Goal: Information Seeking & Learning: Learn about a topic

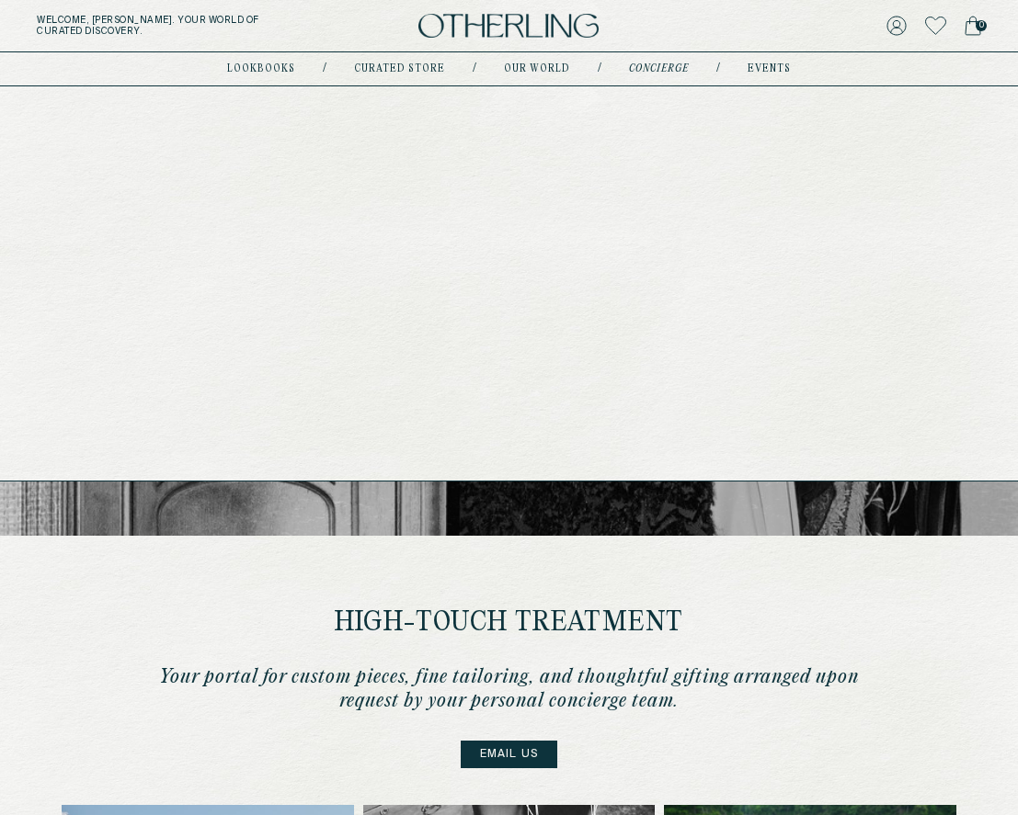
scroll to position [372, 0]
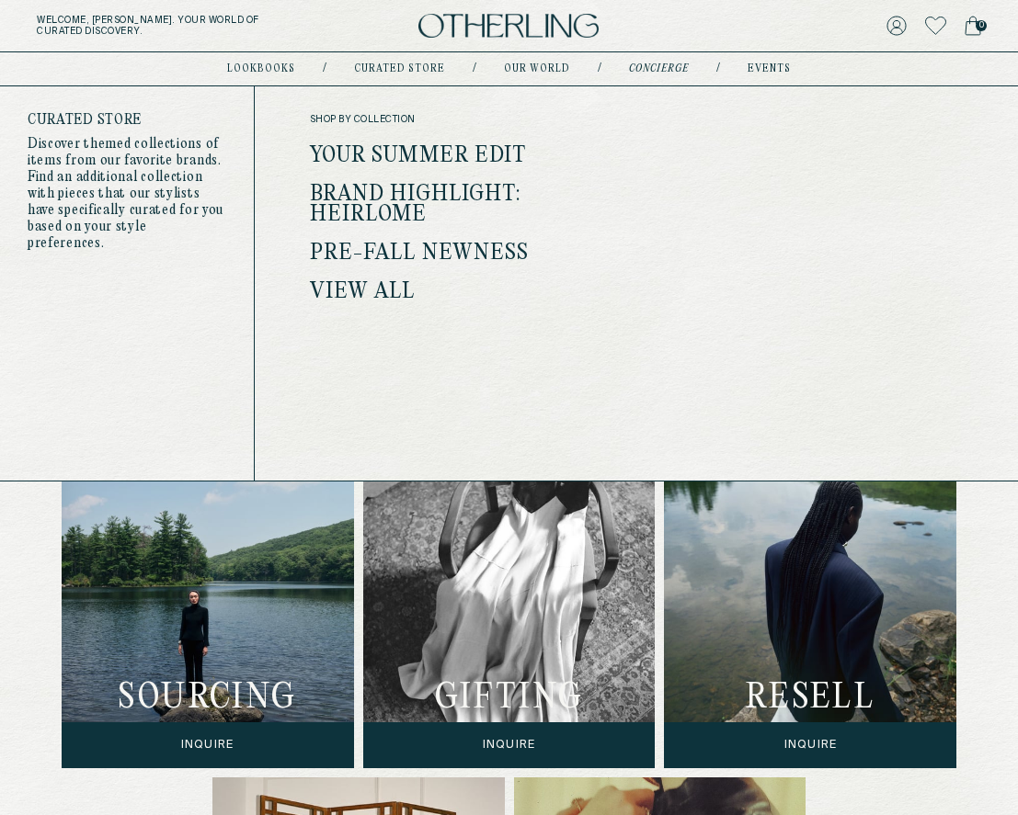
click at [415, 153] on link "Your Summer Edit" at bounding box center [418, 156] width 217 height 24
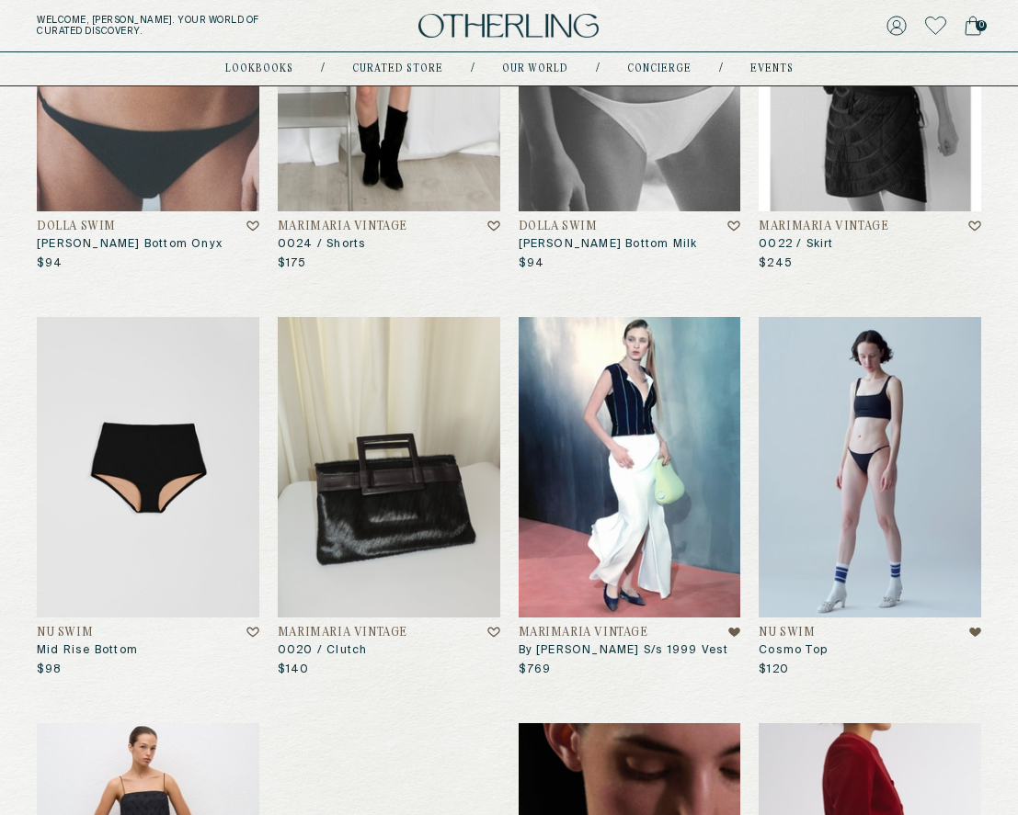
scroll to position [250, 0]
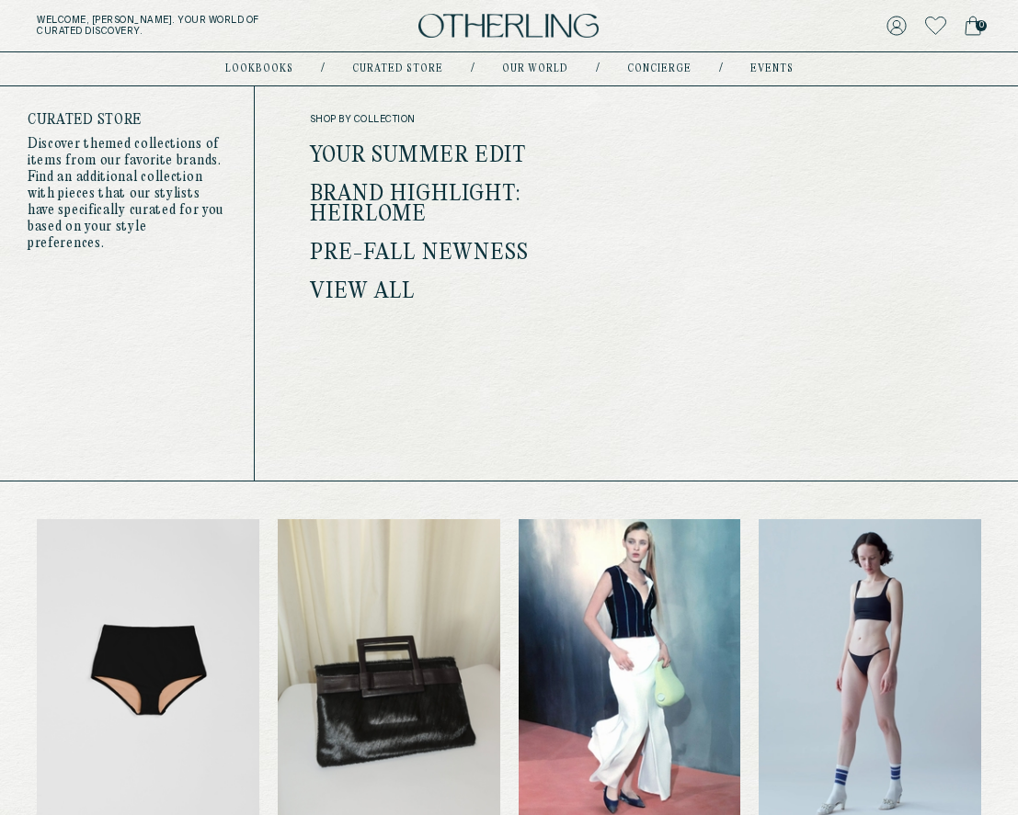
click at [393, 196] on link "Brand Highlight: Heirlome" at bounding box center [415, 205] width 211 height 44
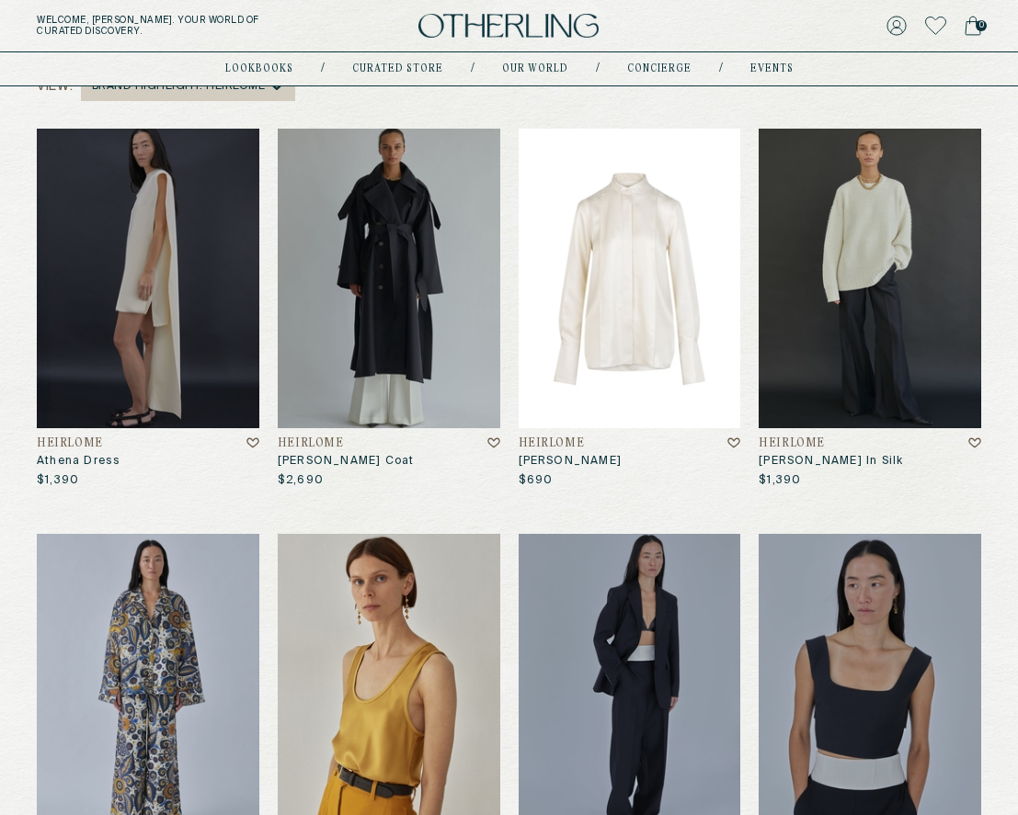
scroll to position [282, 0]
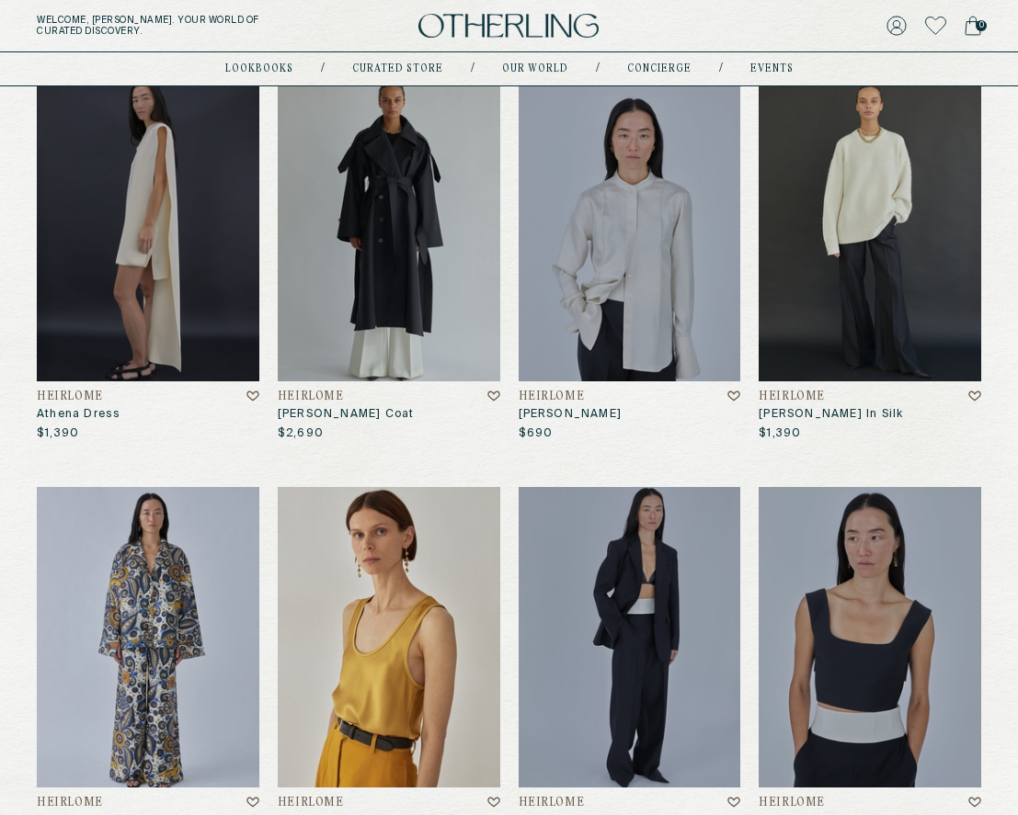
click at [327, 394] on h4 "Heirlome" at bounding box center [311, 397] width 66 height 13
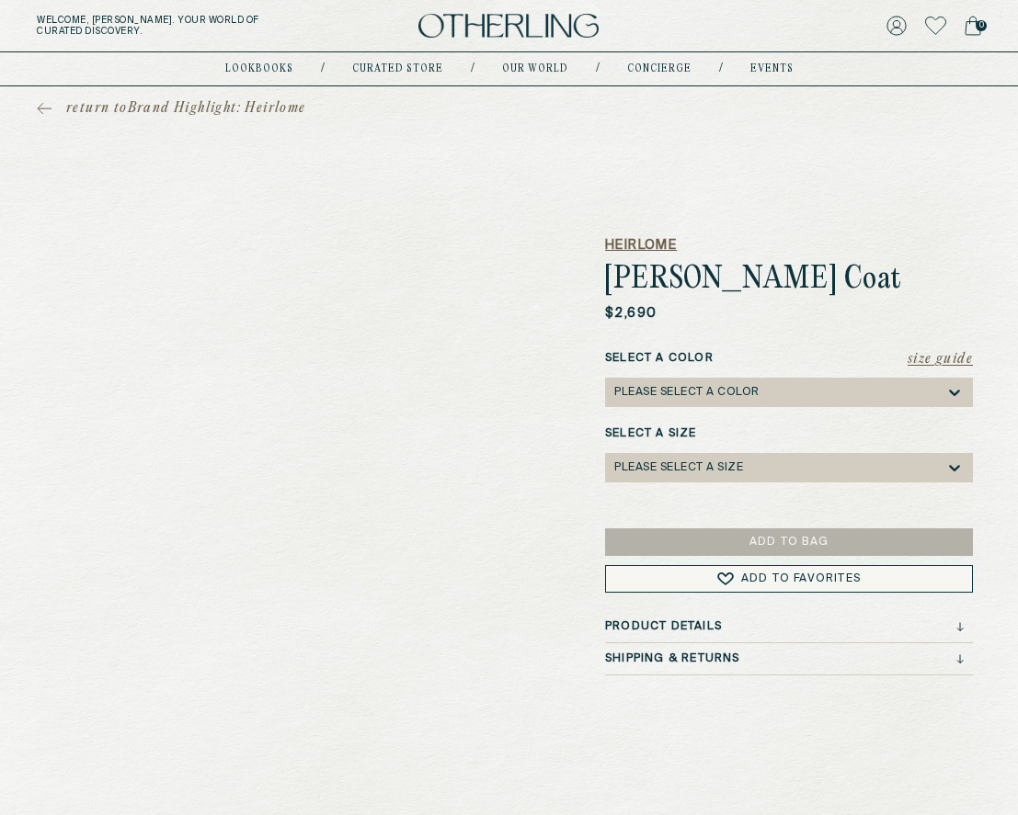
click at [652, 241] on h5 "Heirlome" at bounding box center [789, 245] width 368 height 18
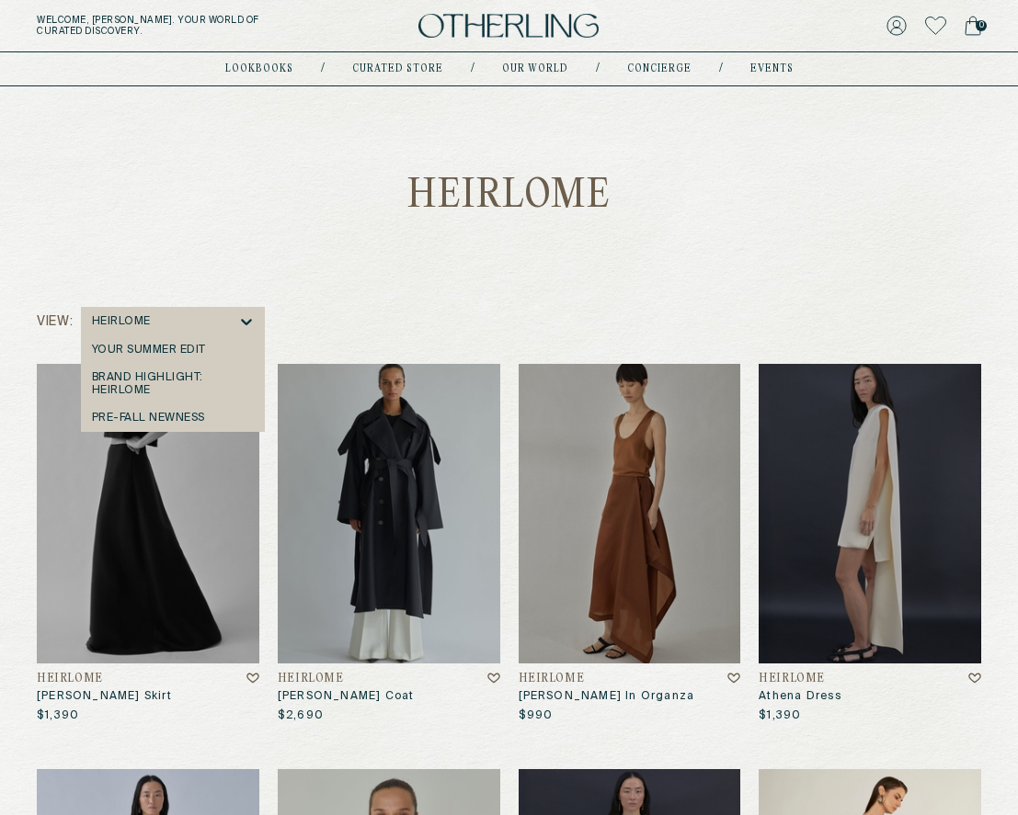
click at [246, 324] on icon at bounding box center [246, 322] width 11 height 6
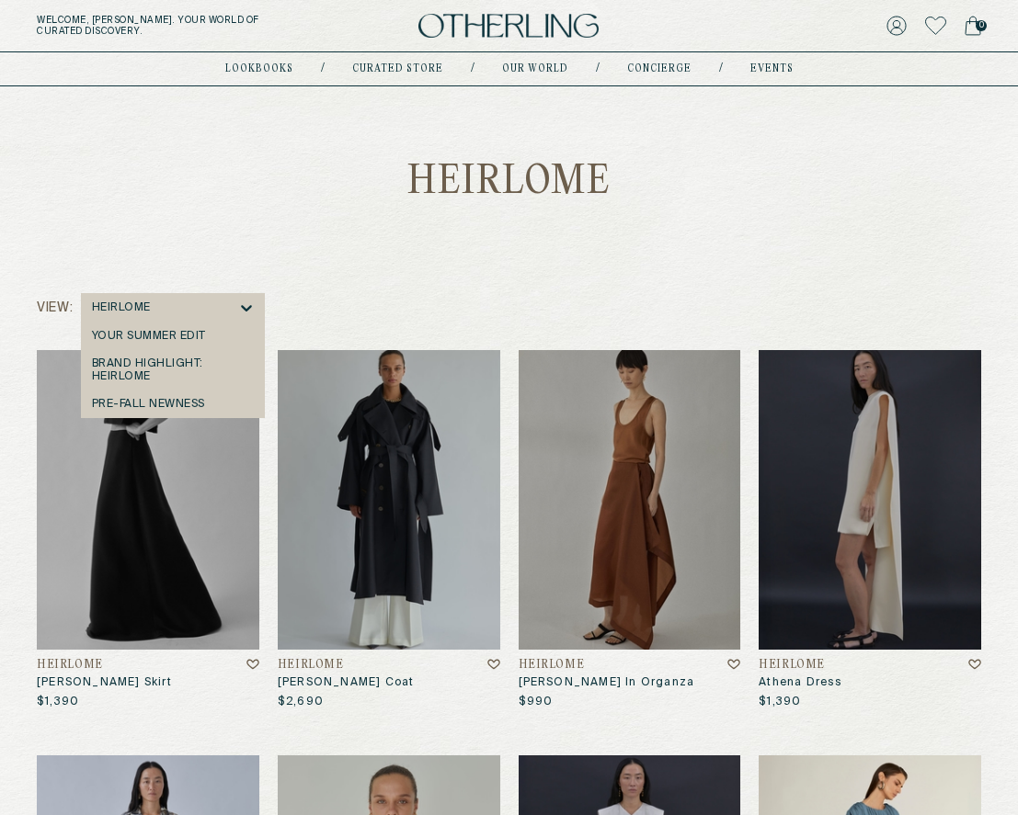
scroll to position [15, 0]
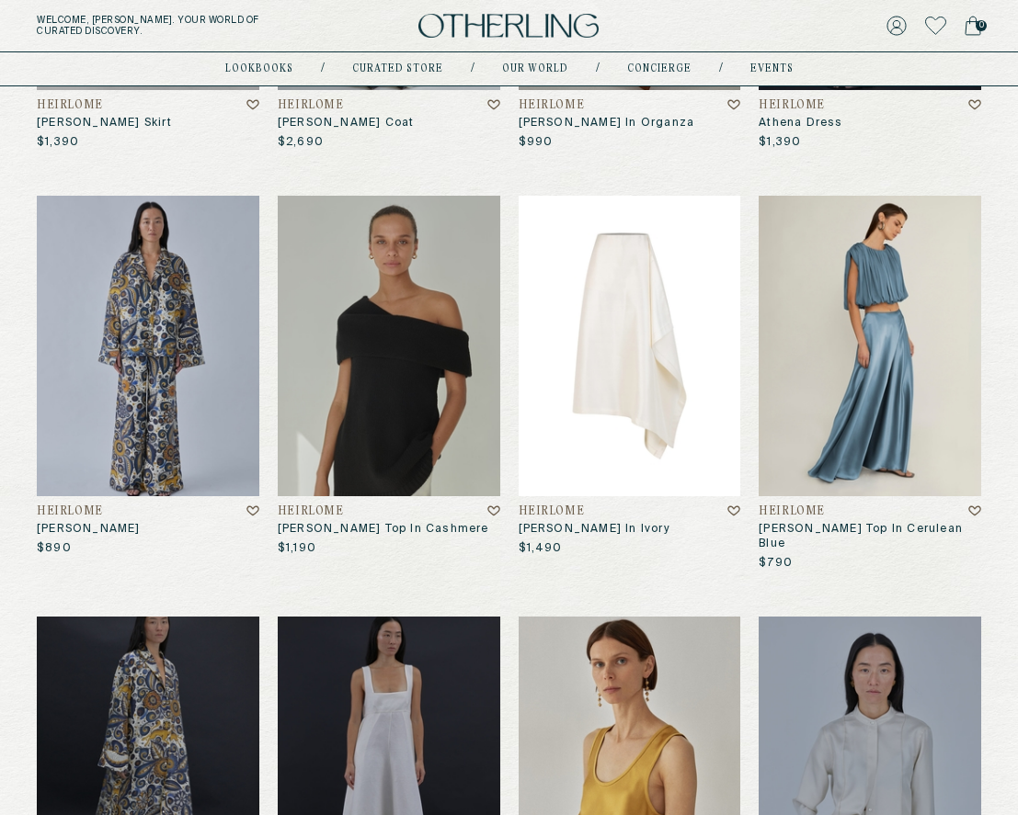
scroll to position [0, 0]
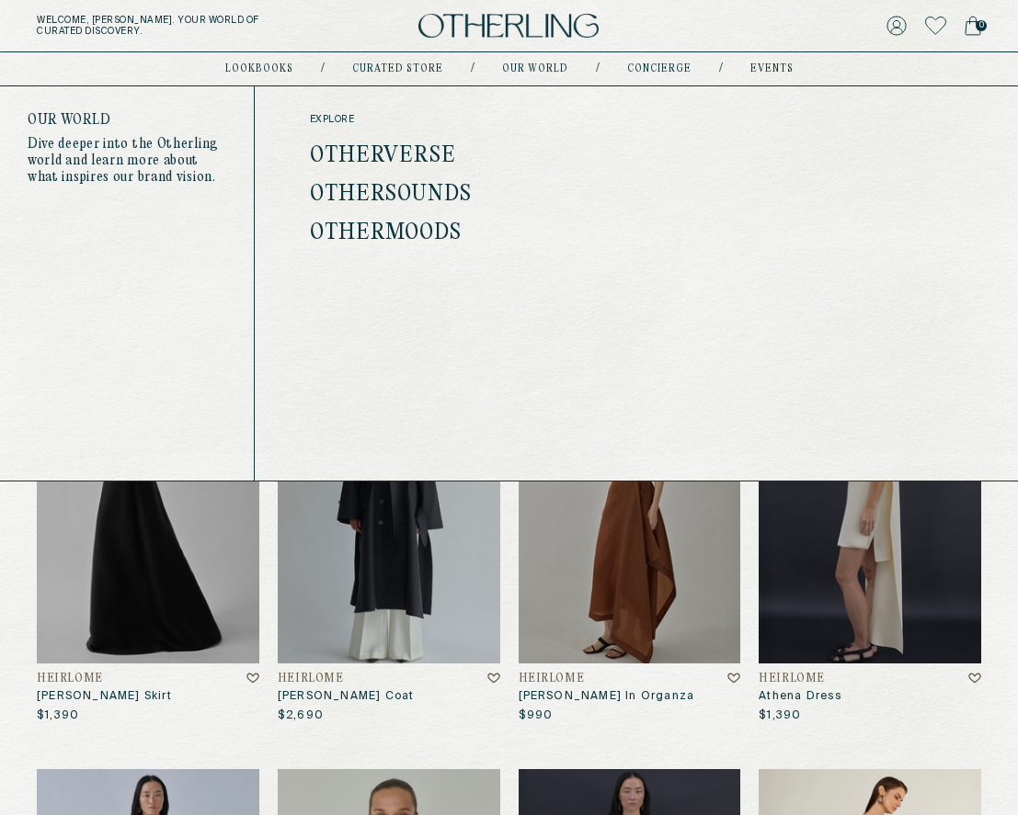
click at [529, 66] on link "Our world" at bounding box center [535, 68] width 66 height 9
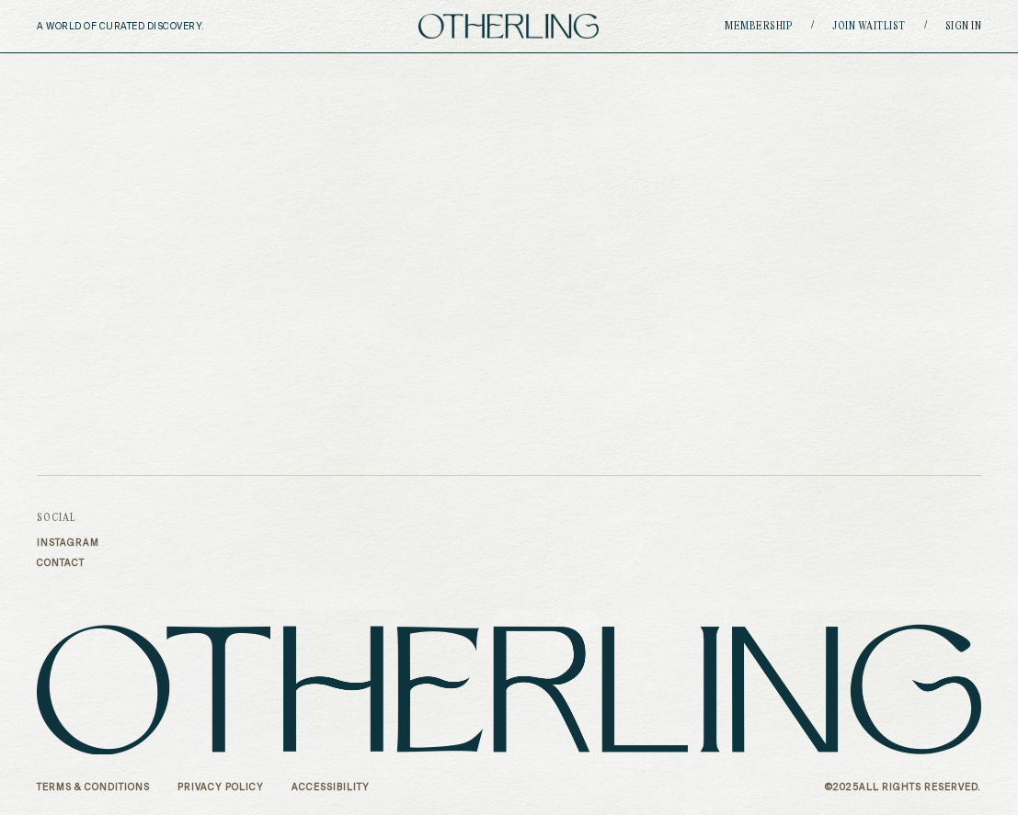
scroll to position [290, 0]
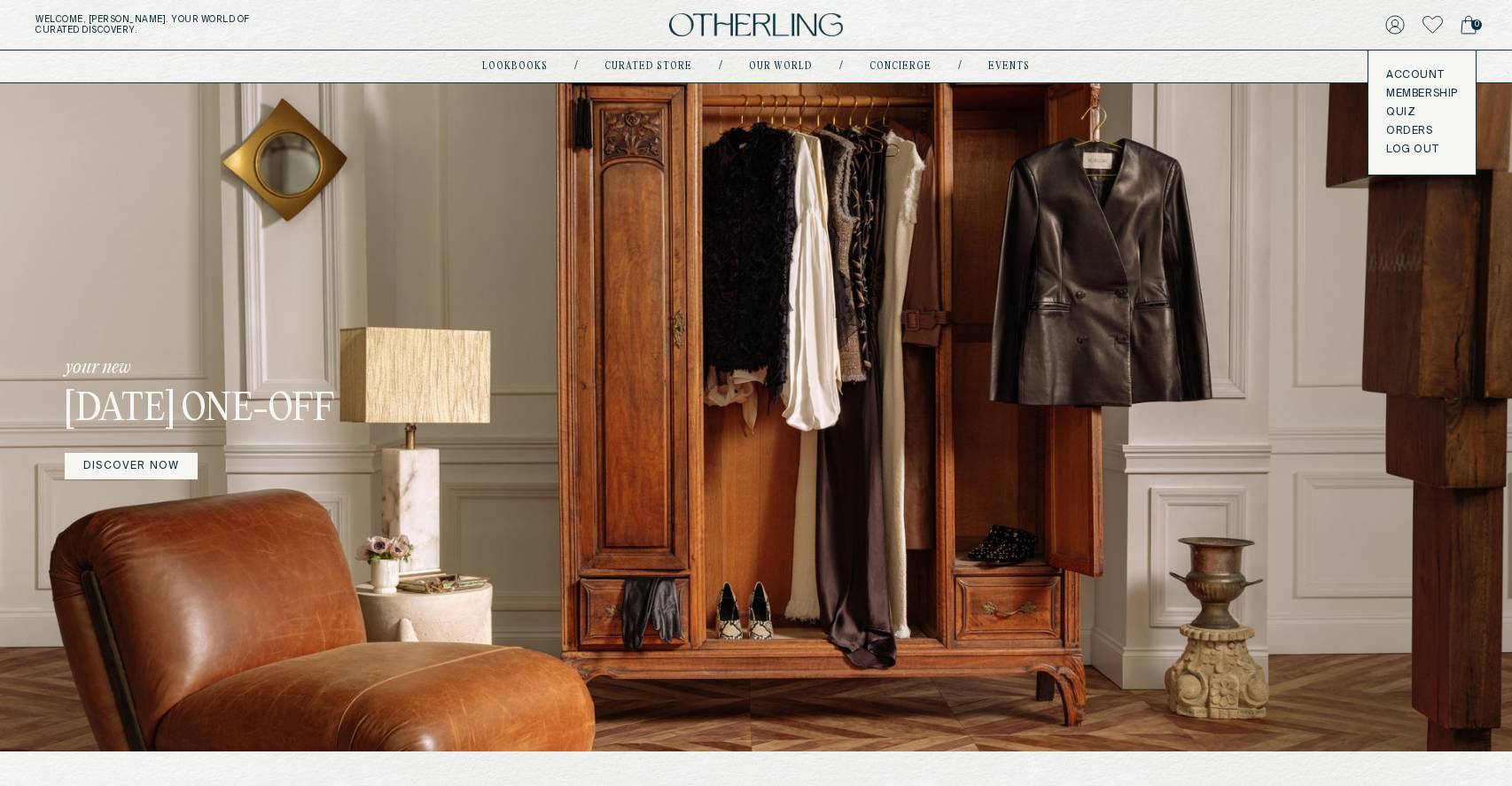
click at [1405, 148] on button "LOG OUT" at bounding box center [1413, 149] width 52 height 14
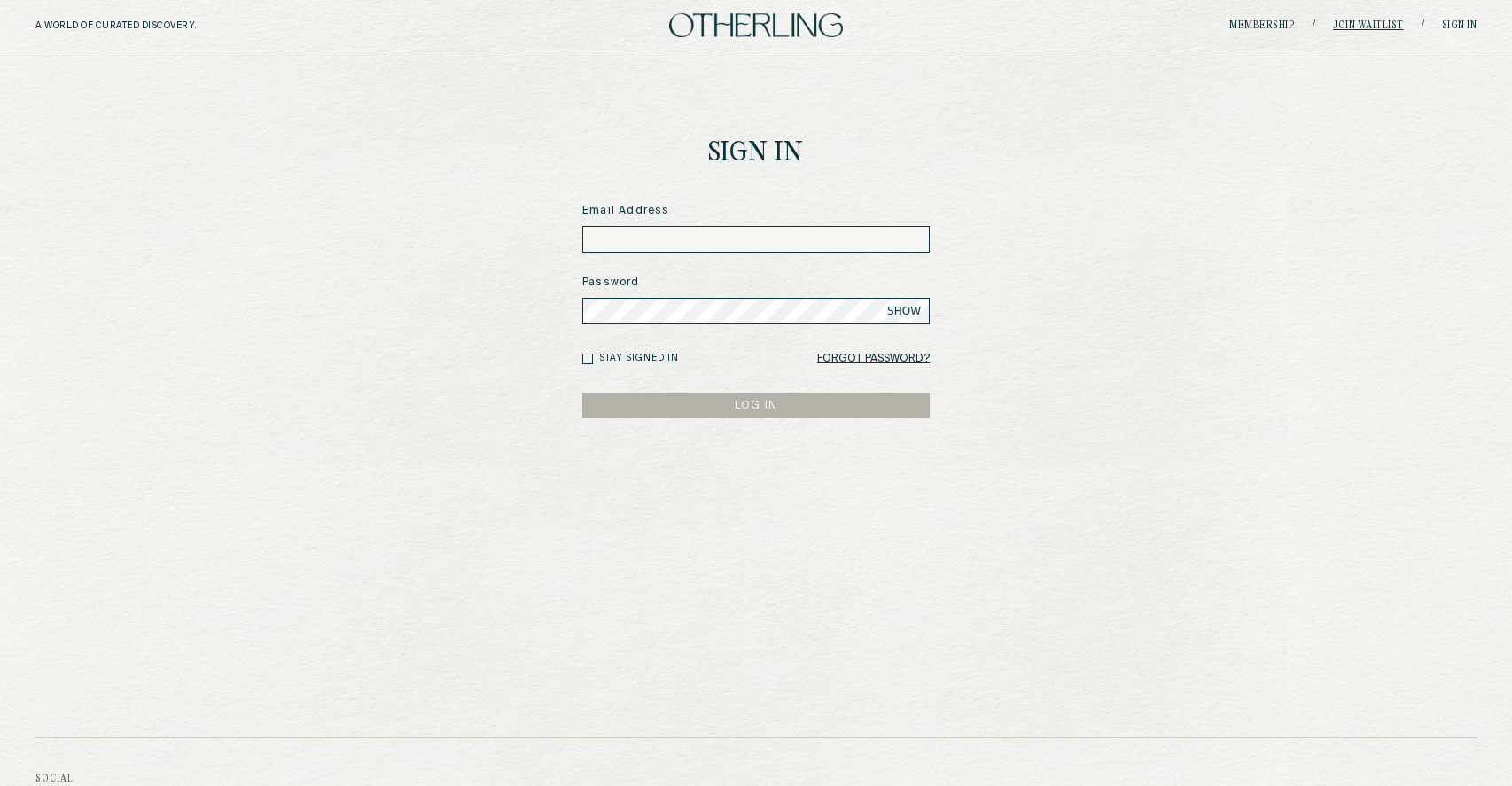
click at [1377, 22] on link "Join waitlist" at bounding box center [1368, 25] width 71 height 11
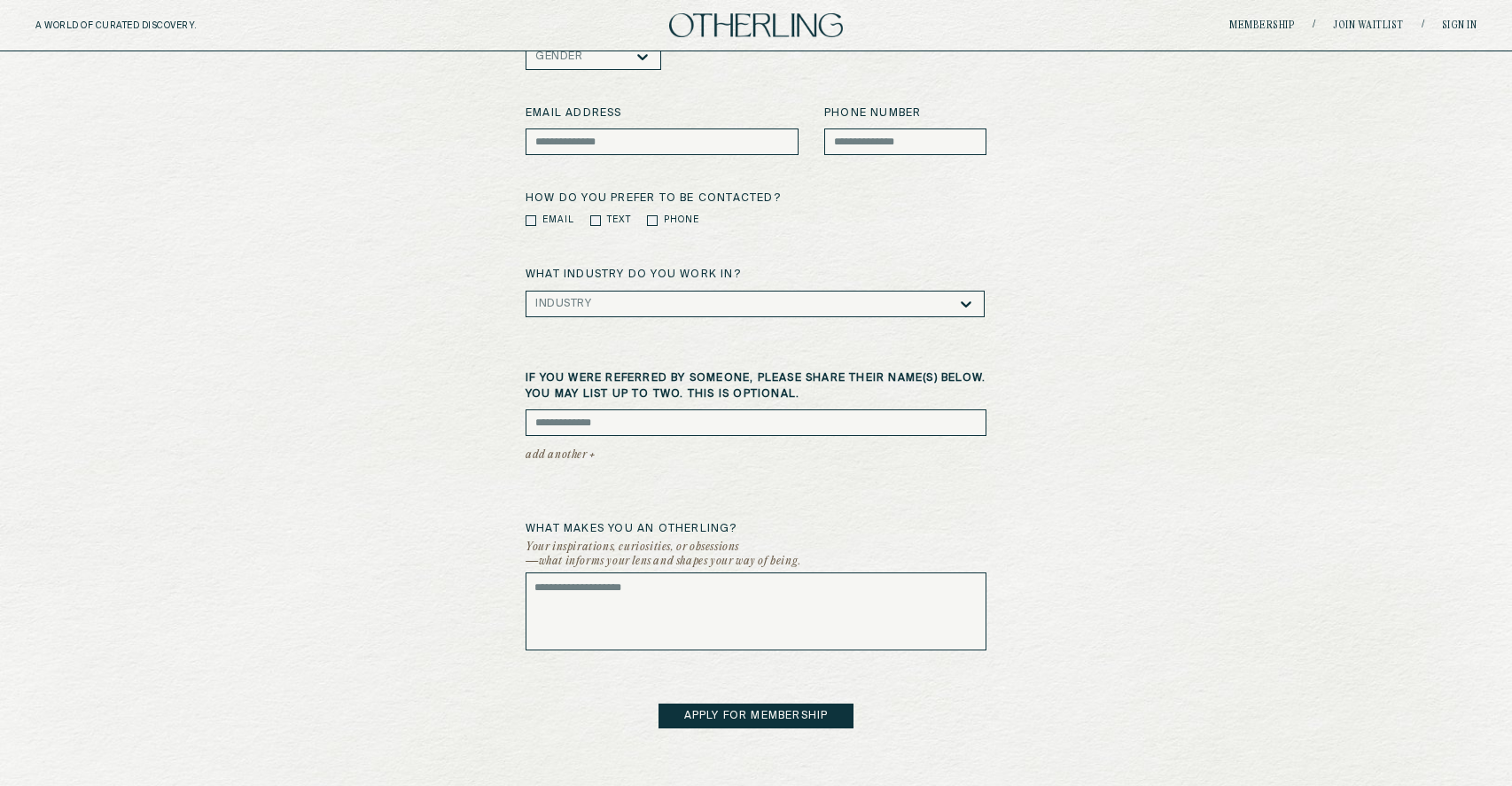
scroll to position [388, 0]
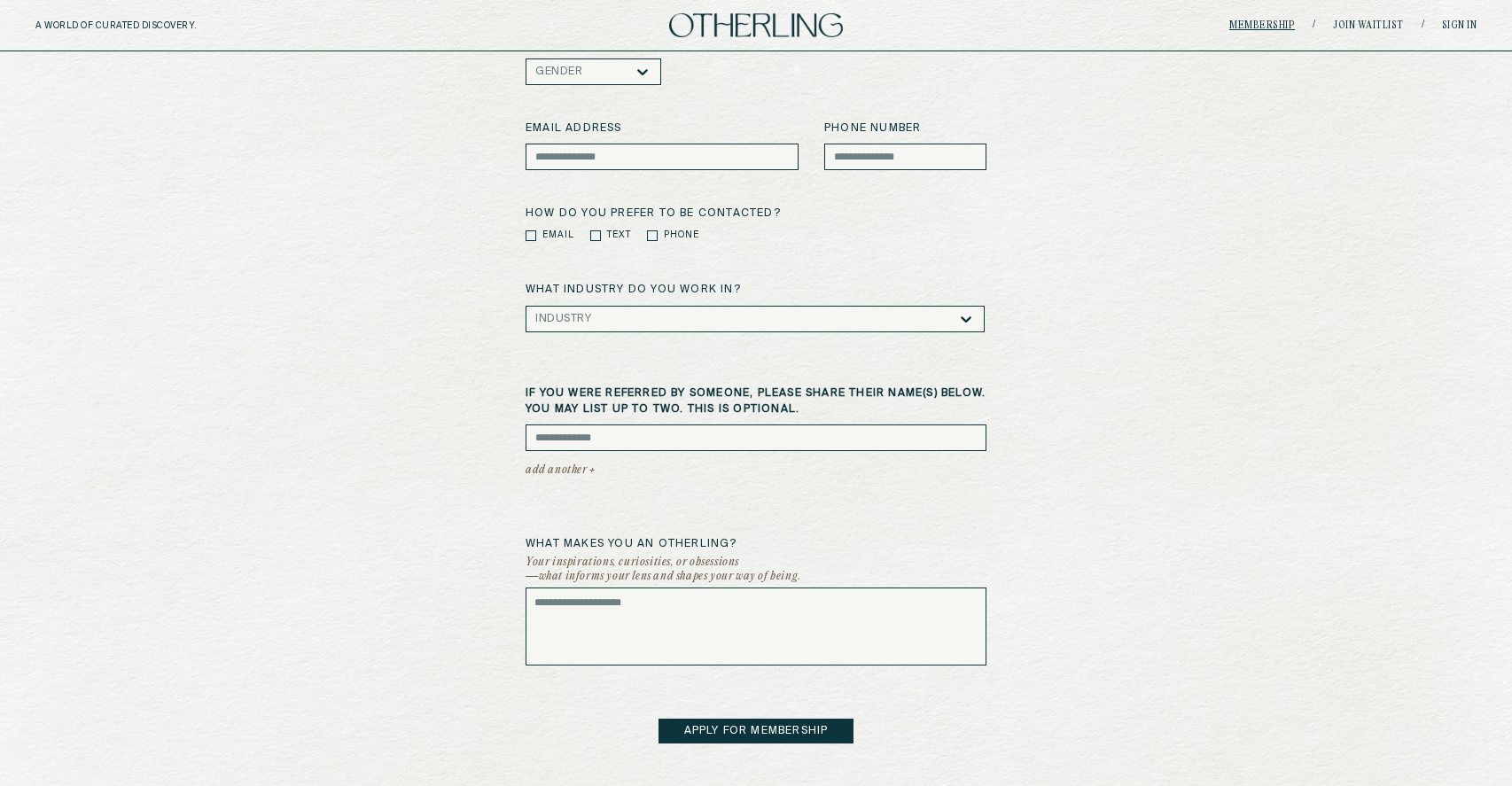
click at [1253, 22] on link "Membership" at bounding box center [1262, 25] width 66 height 11
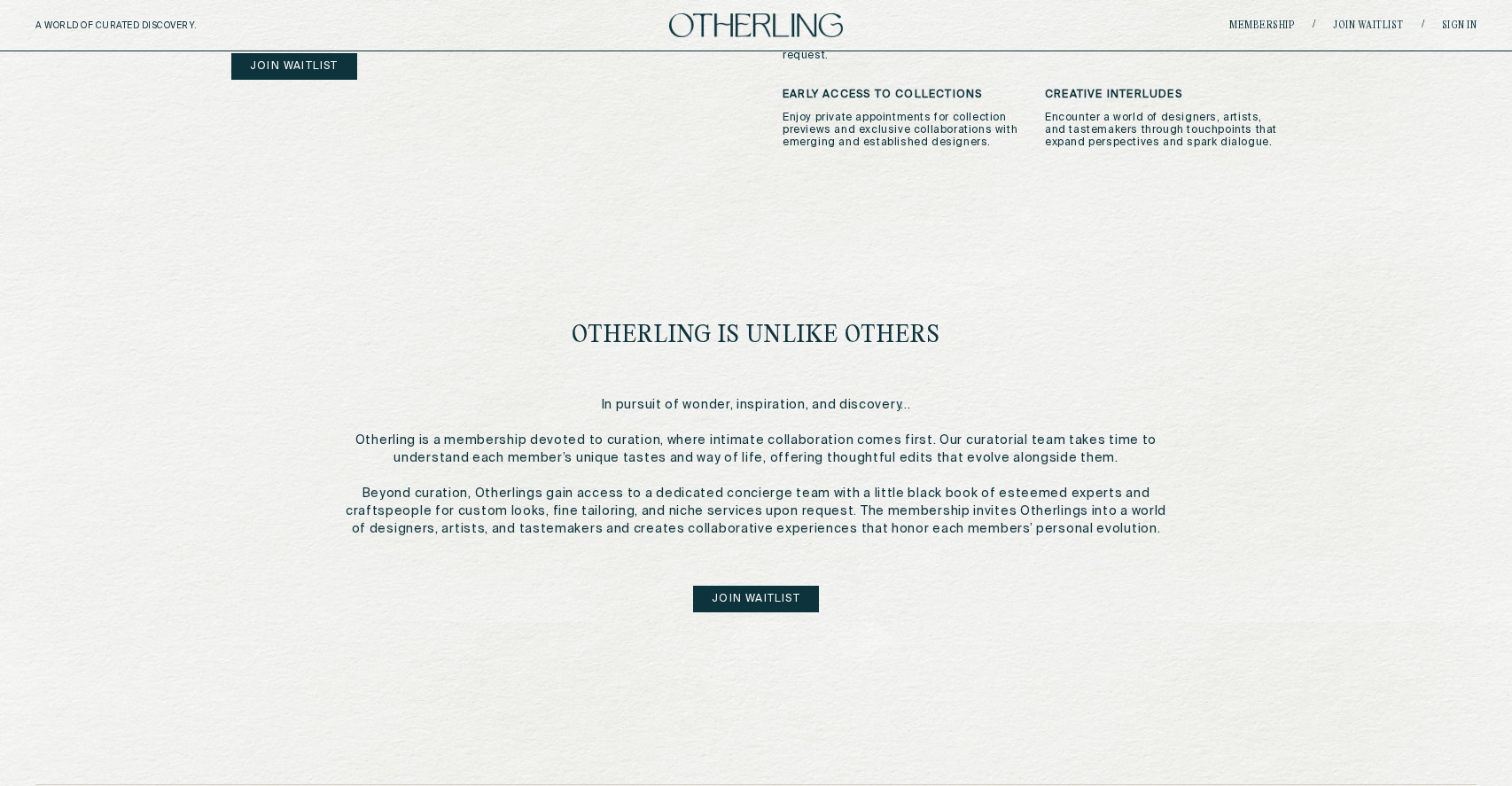
scroll to position [724, 0]
